Goal: Task Accomplishment & Management: Use online tool/utility

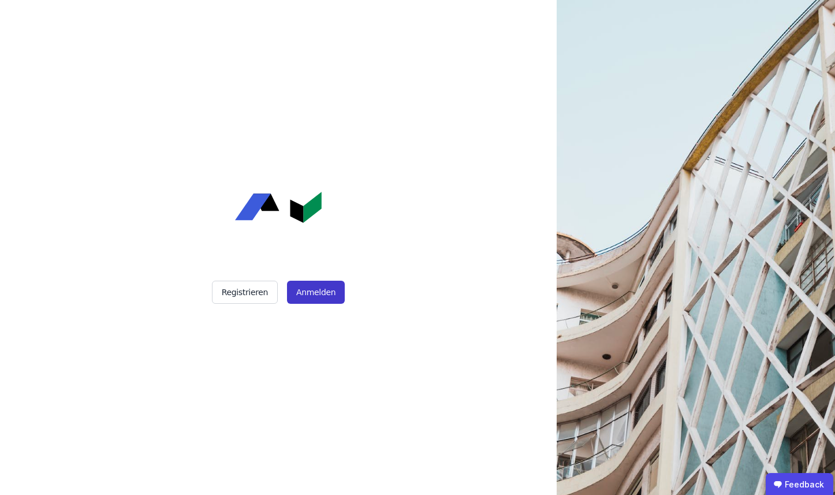
click at [322, 290] on button "Anmelden" at bounding box center [316, 292] width 58 height 23
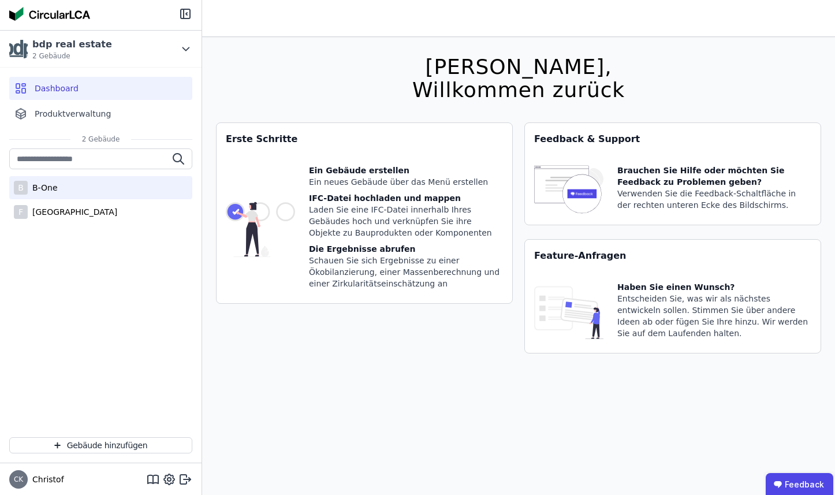
click at [50, 189] on div "B-One" at bounding box center [43, 188] width 30 height 12
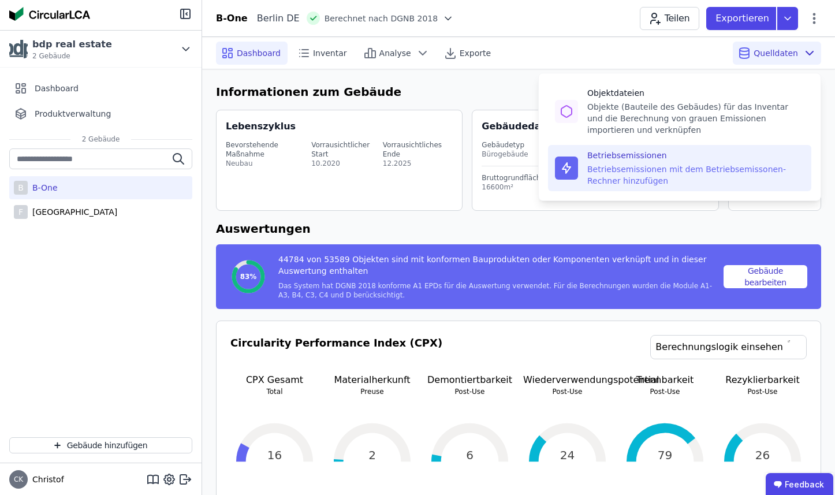
click at [671, 165] on div "Betriebsemissionen mit dem Betriebsemissonen-Rechner hinzufügen" at bounding box center [696, 175] width 217 height 23
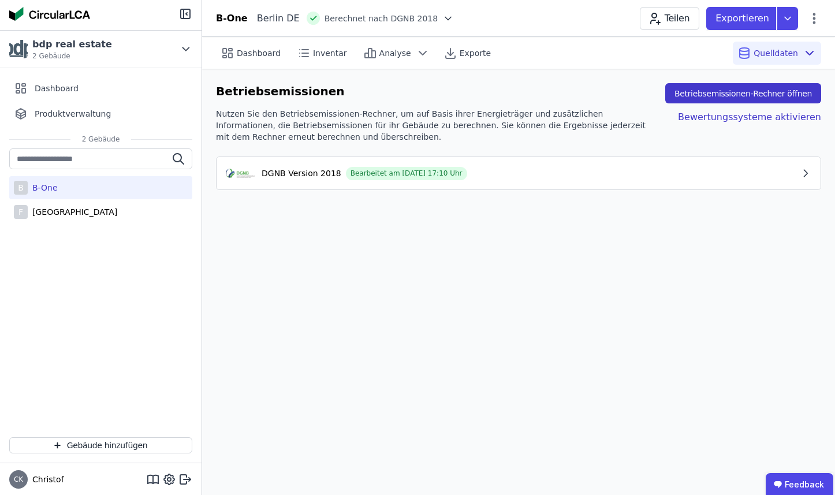
click at [722, 92] on button "Betriebsemissionen-Rechner öffnen" at bounding box center [744, 93] width 156 height 20
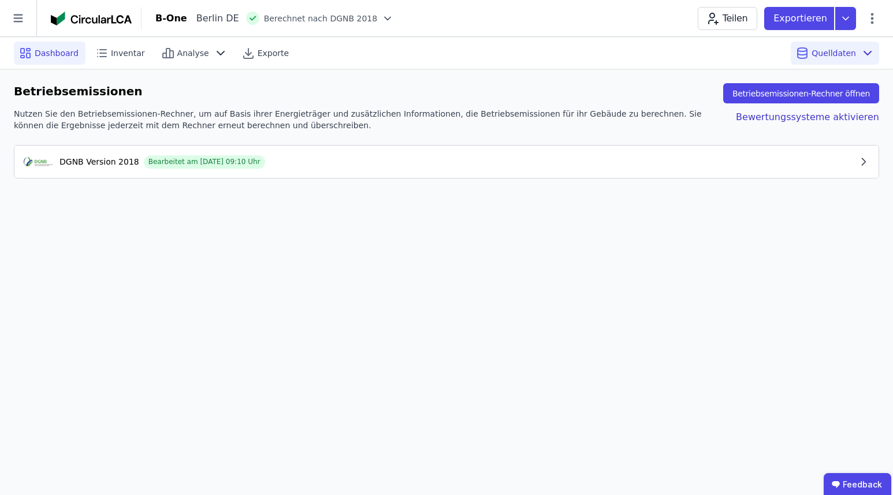
click at [52, 53] on span "Dashboard" at bounding box center [57, 53] width 44 height 12
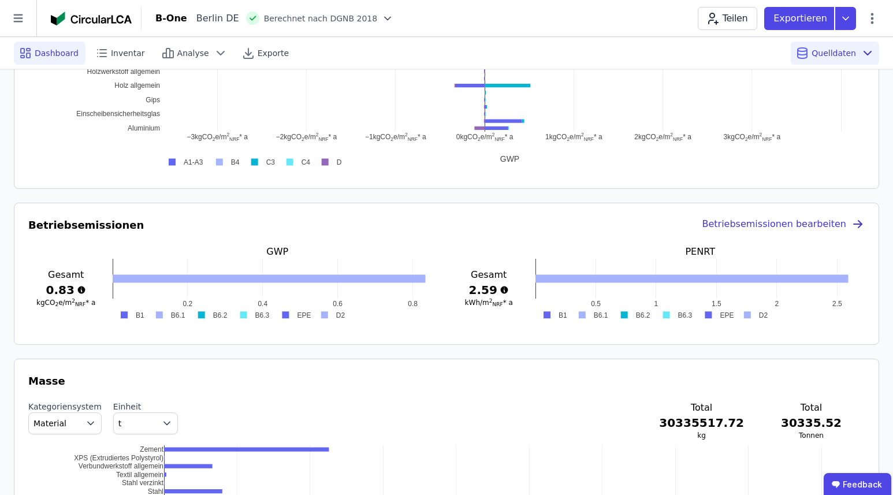
scroll to position [861, 0]
